Goal: Task Accomplishment & Management: Use online tool/utility

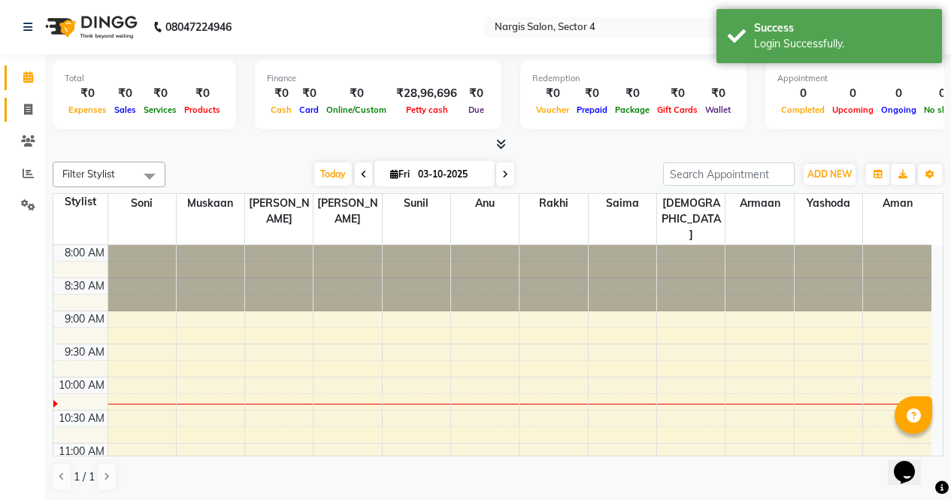
click at [26, 107] on icon at bounding box center [28, 109] width 8 height 11
select select "service"
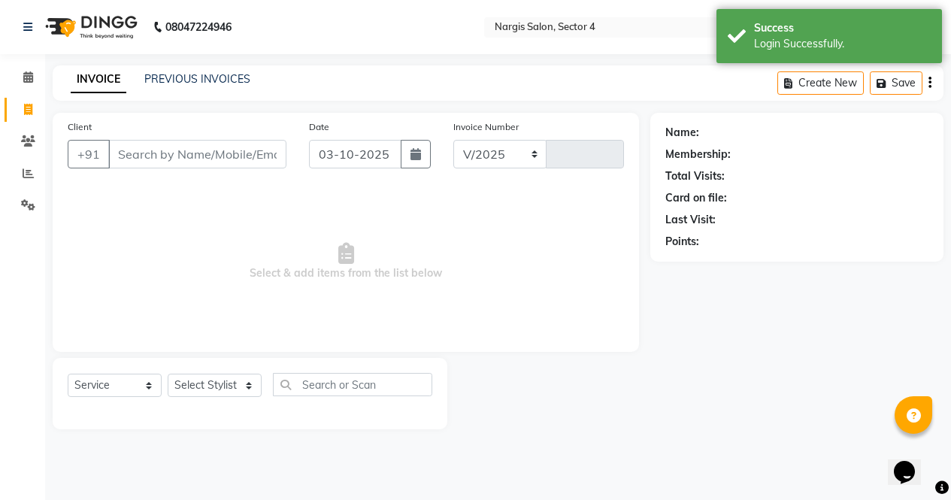
select select "4130"
type input "4729"
click at [208, 375] on select "Select Stylist [PERSON_NAME] [PERSON_NAME] [PERSON_NAME] Front Desk muskaan rak…" at bounding box center [215, 385] width 94 height 23
select select "28132"
click at [168, 374] on select "Select Stylist [PERSON_NAME] [PERSON_NAME] [PERSON_NAME] Front Desk muskaan rak…" at bounding box center [215, 385] width 94 height 23
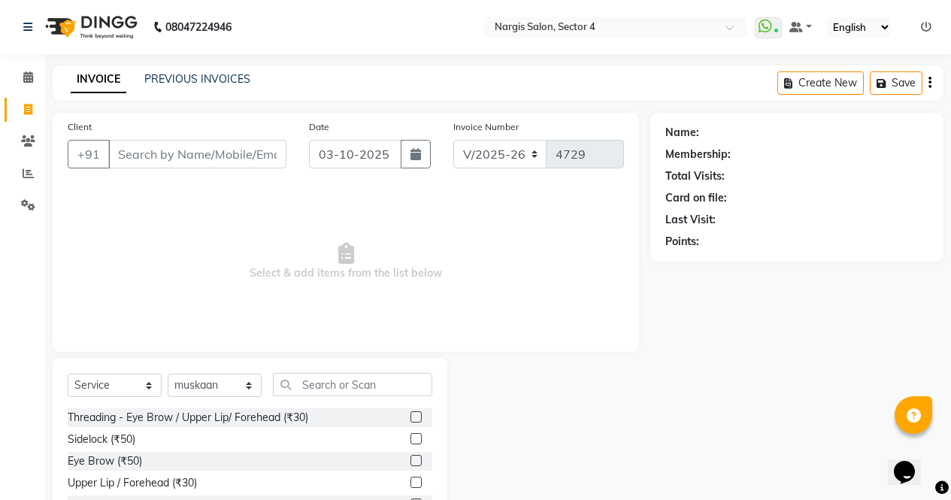
click at [411, 417] on label at bounding box center [416, 416] width 11 height 11
click at [411, 417] on input "checkbox" at bounding box center [416, 418] width 10 height 10
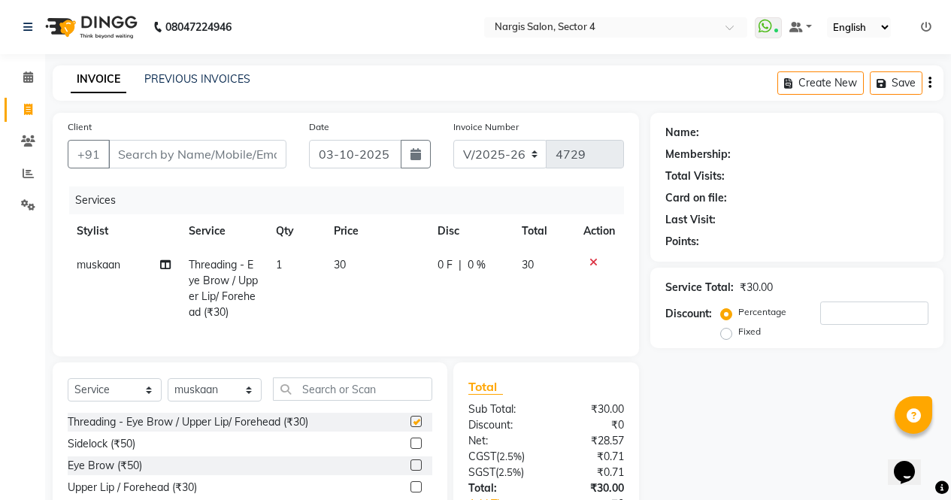
checkbox input "false"
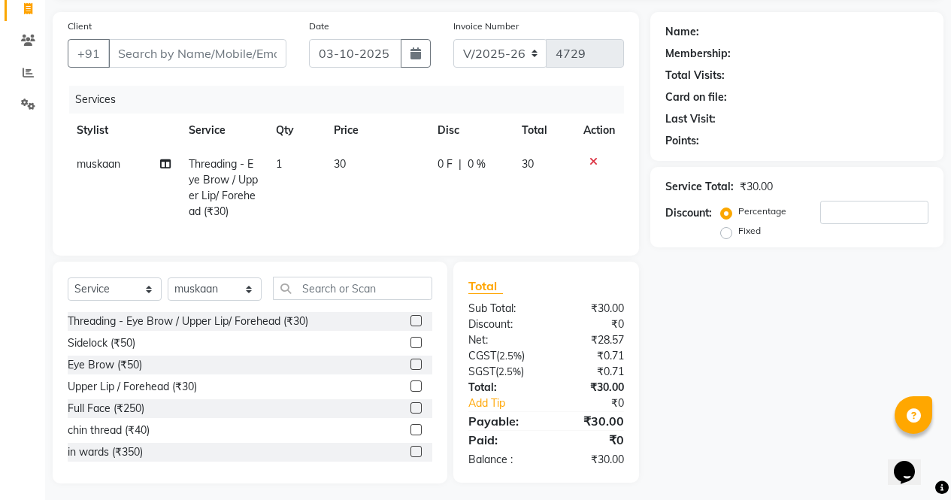
scroll to position [102, 0]
click at [596, 157] on icon at bounding box center [594, 161] width 8 height 11
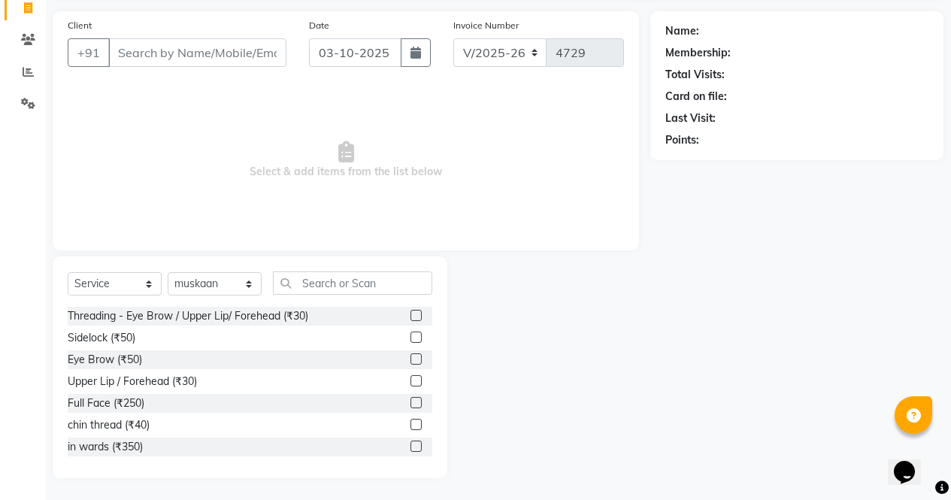
click at [418, 357] on div at bounding box center [422, 360] width 22 height 19
click at [411, 362] on label at bounding box center [416, 359] width 11 height 11
click at [411, 362] on input "checkbox" at bounding box center [416, 360] width 10 height 10
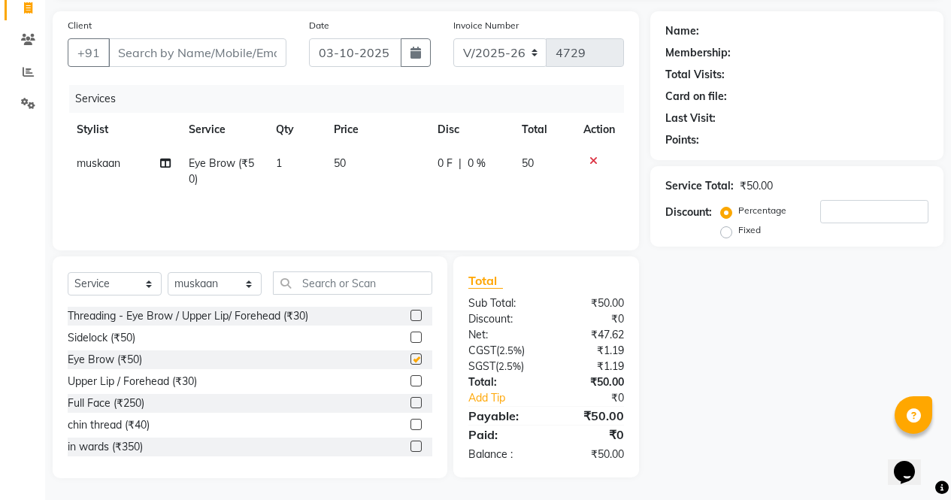
checkbox input "false"
click at [335, 279] on input "text" at bounding box center [352, 283] width 159 height 23
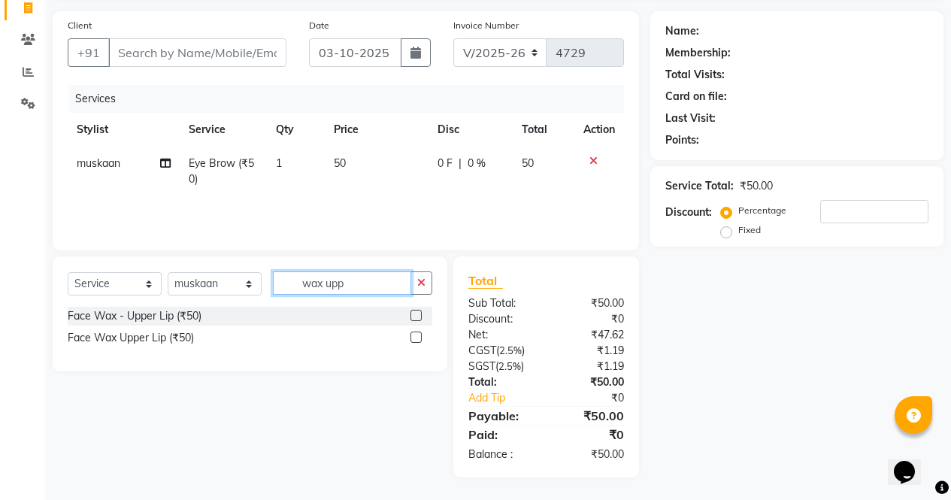
type input "wax upp"
click at [411, 314] on label at bounding box center [416, 315] width 11 height 11
click at [411, 314] on input "checkbox" at bounding box center [416, 316] width 10 height 10
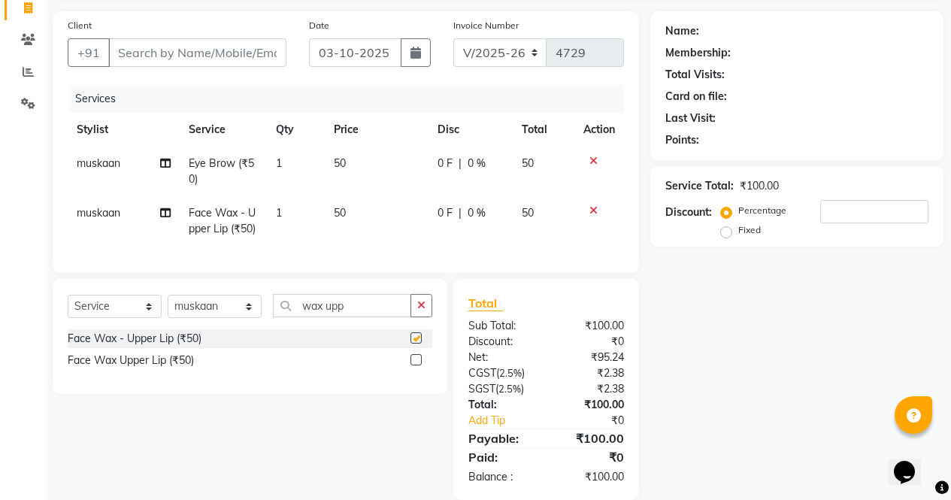
checkbox input "false"
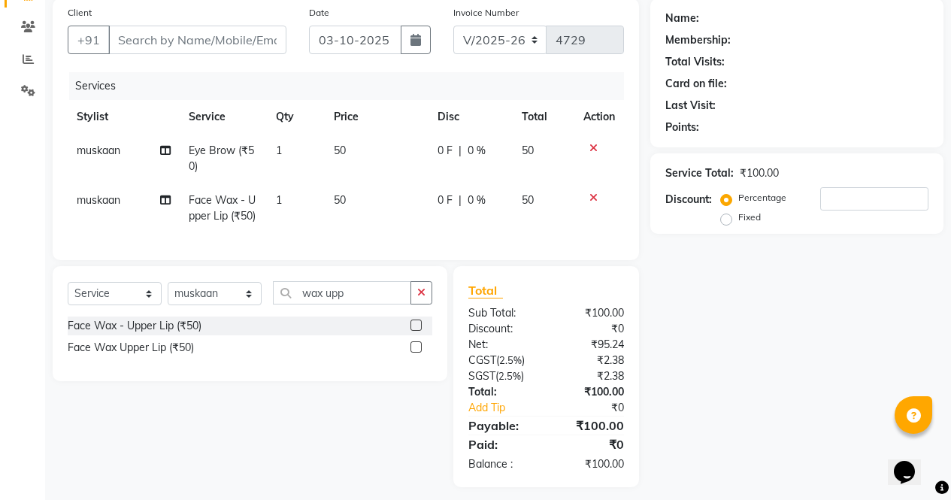
scroll to position [135, 0]
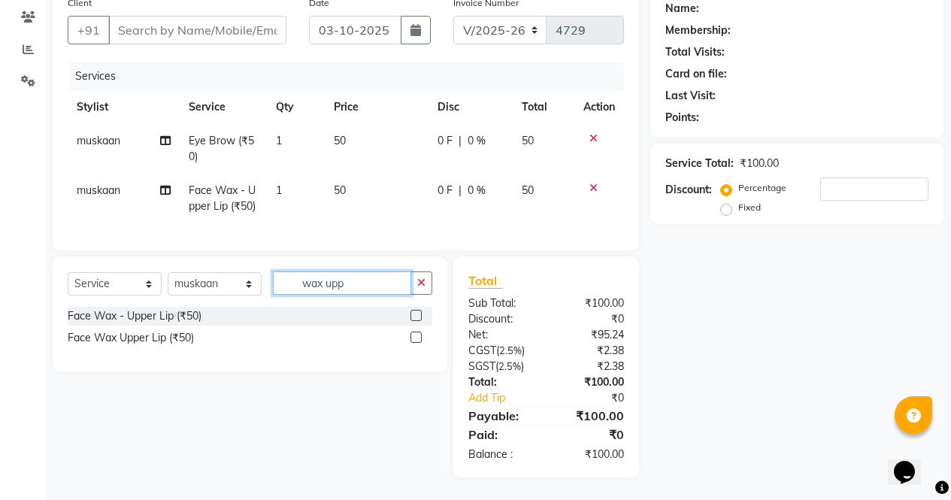
click at [362, 278] on input "wax upp" at bounding box center [342, 283] width 138 height 23
type input "w"
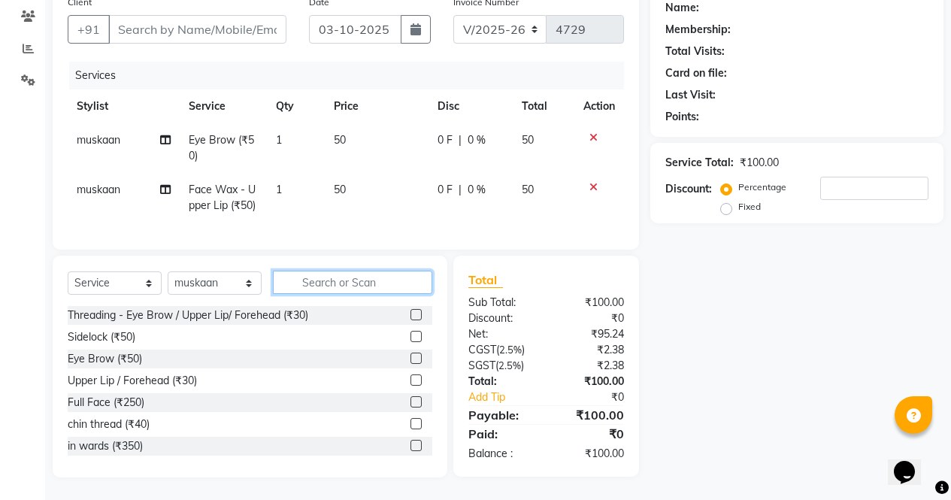
scroll to position [136, 0]
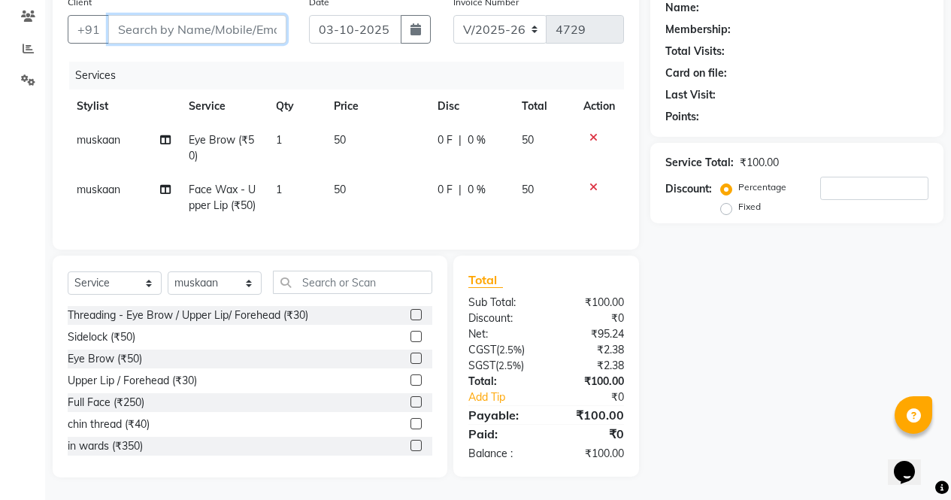
click at [184, 22] on input "Client" at bounding box center [197, 29] width 178 height 29
type input "8"
type input "0"
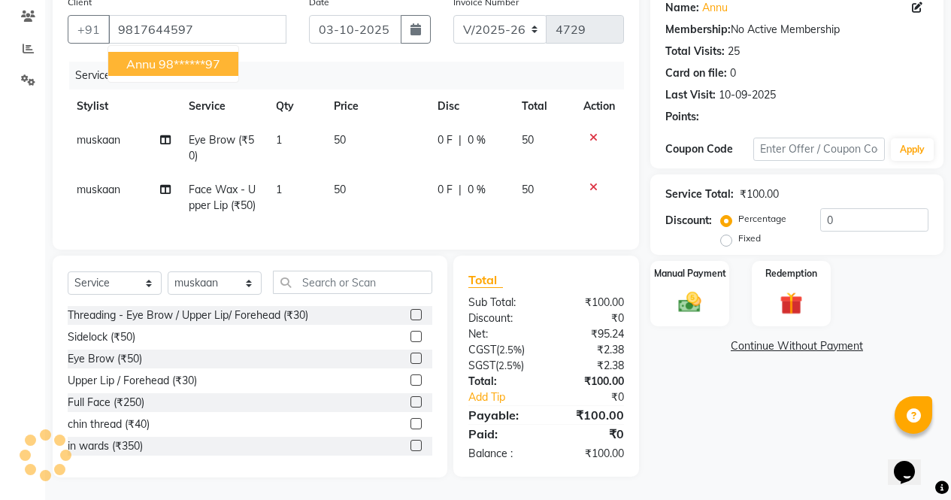
click at [204, 56] on ngb-highlight "98******97" at bounding box center [190, 63] width 62 height 15
type input "98******97"
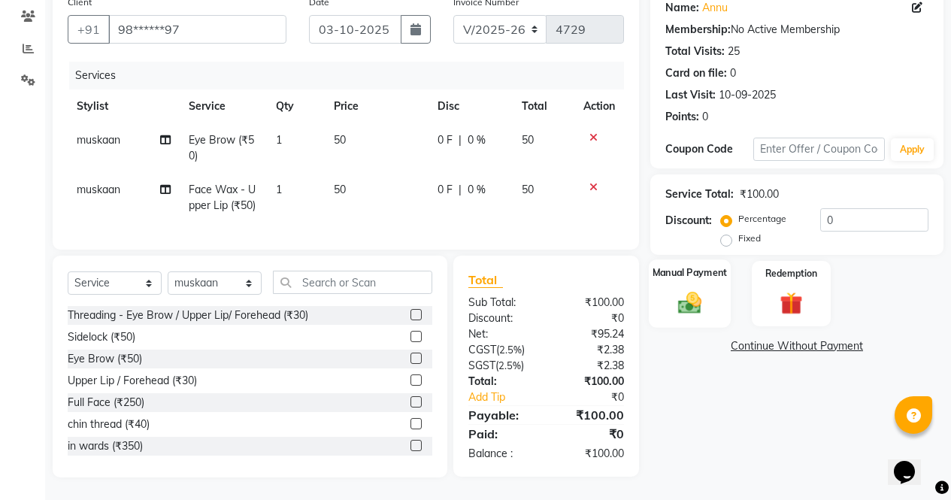
click at [688, 289] on img at bounding box center [690, 302] width 38 height 27
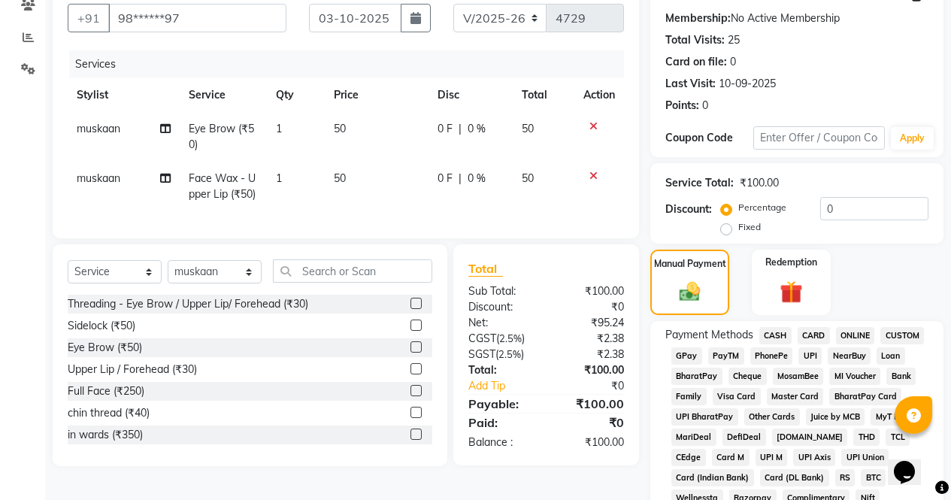
click at [779, 342] on span "CASH" at bounding box center [776, 335] width 32 height 17
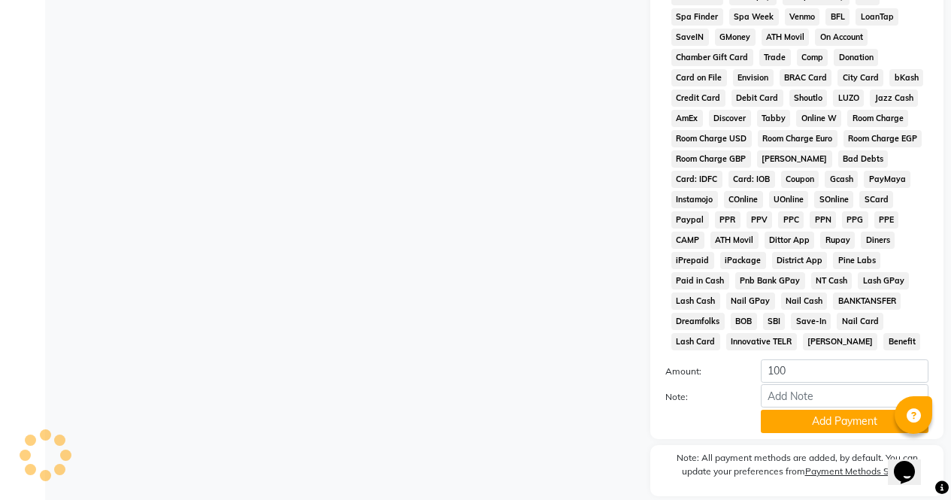
scroll to position [687, 0]
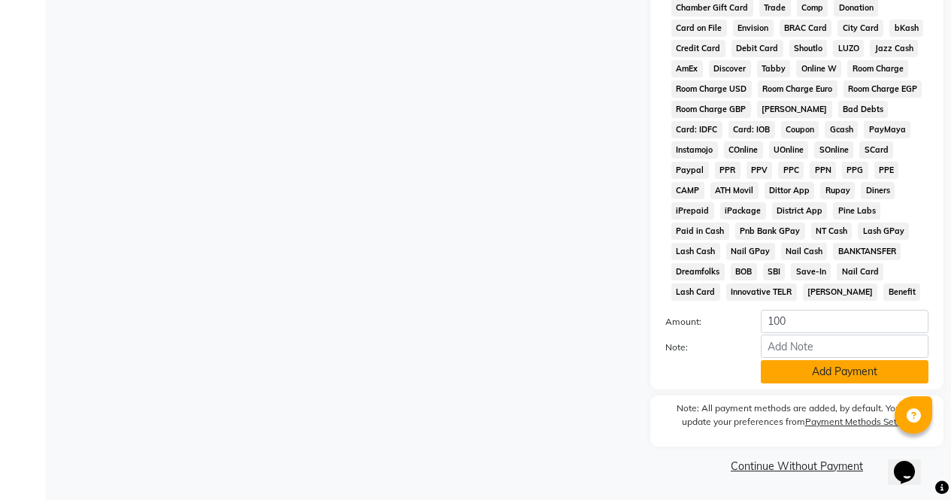
click at [842, 377] on button "Add Payment" at bounding box center [845, 371] width 168 height 23
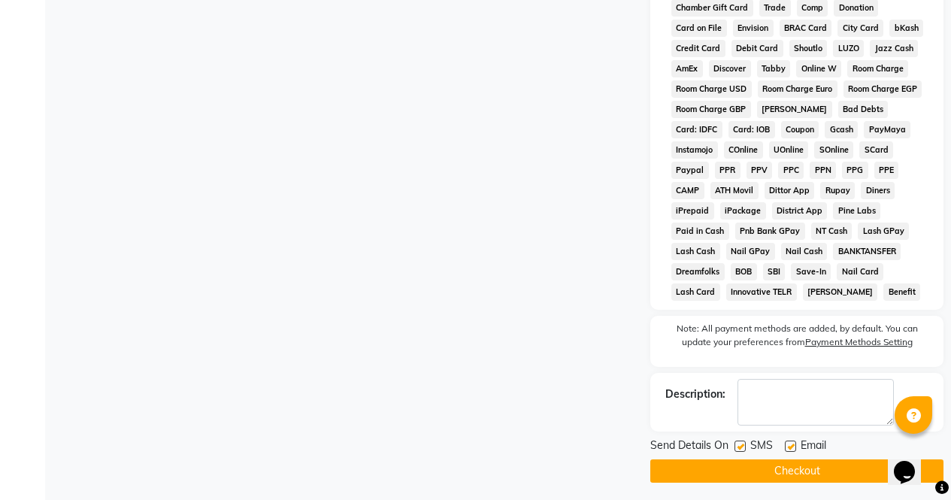
click at [816, 480] on button "Checkout" at bounding box center [797, 471] width 293 height 23
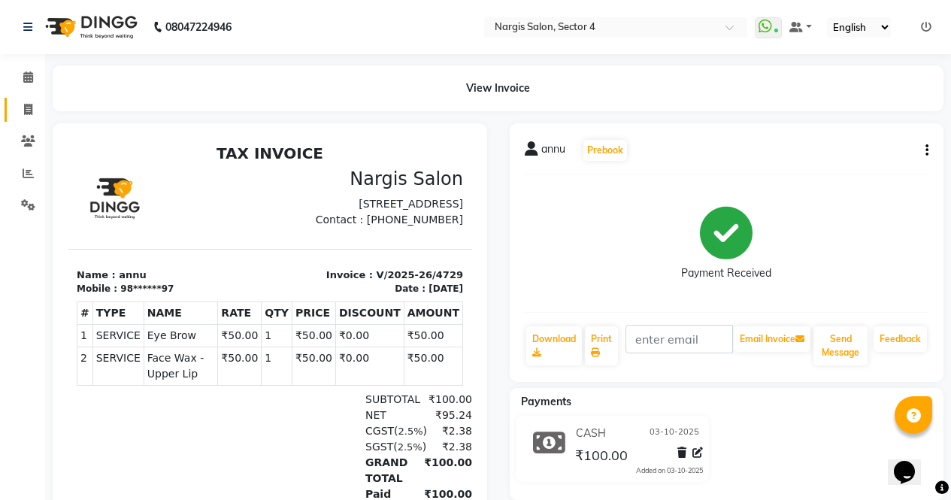
click at [26, 108] on icon at bounding box center [28, 109] width 8 height 11
select select "service"
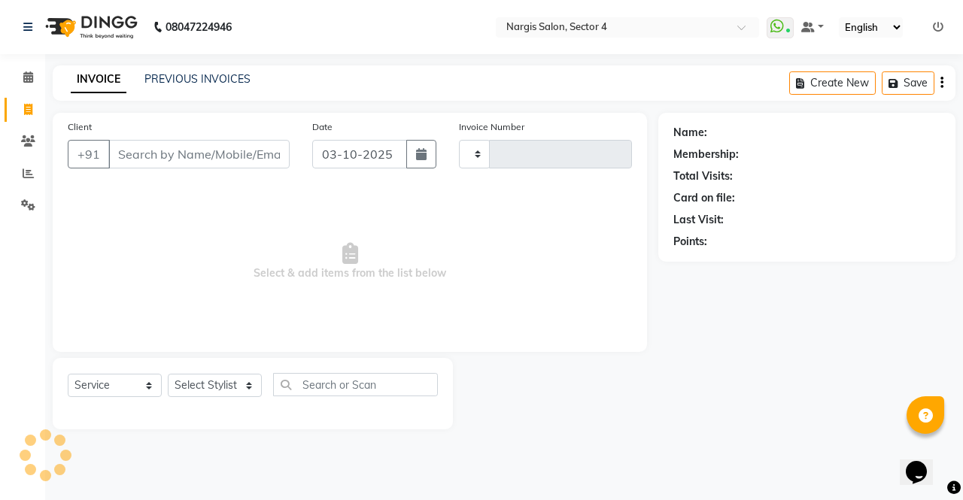
type input "4730"
select select "4130"
